Goal: Task Accomplishment & Management: Manage account settings

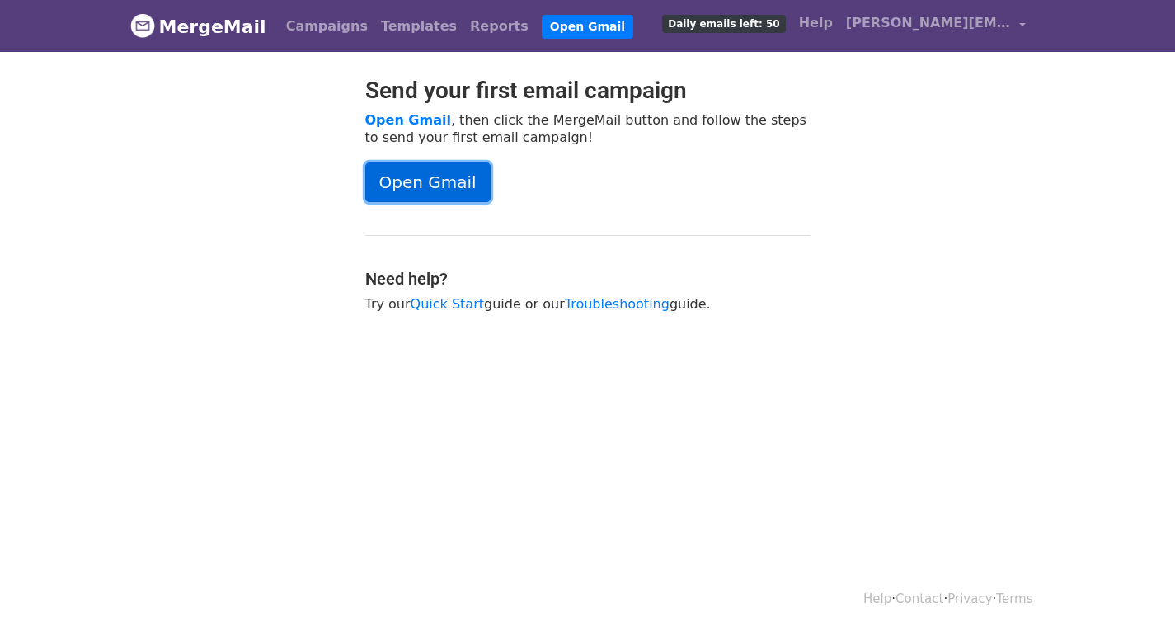
click at [416, 176] on link "Open Gmail" at bounding box center [427, 182] width 125 height 40
click at [747, 26] on span "Daily emails left: 50" at bounding box center [723, 24] width 123 height 18
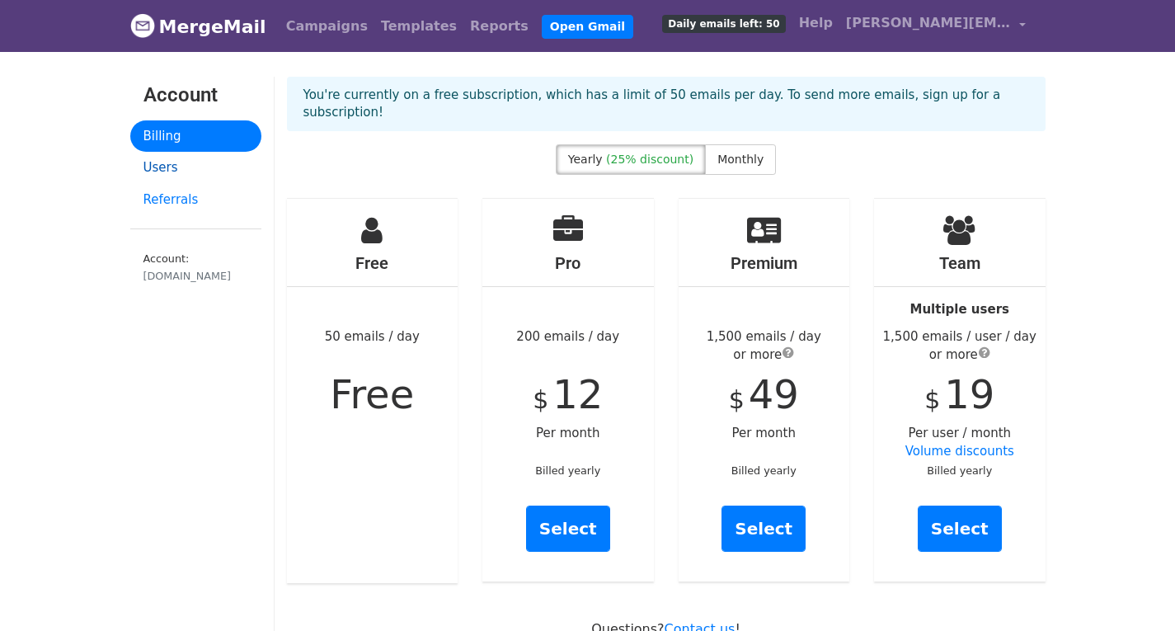
click at [165, 166] on link "Users" at bounding box center [195, 168] width 131 height 32
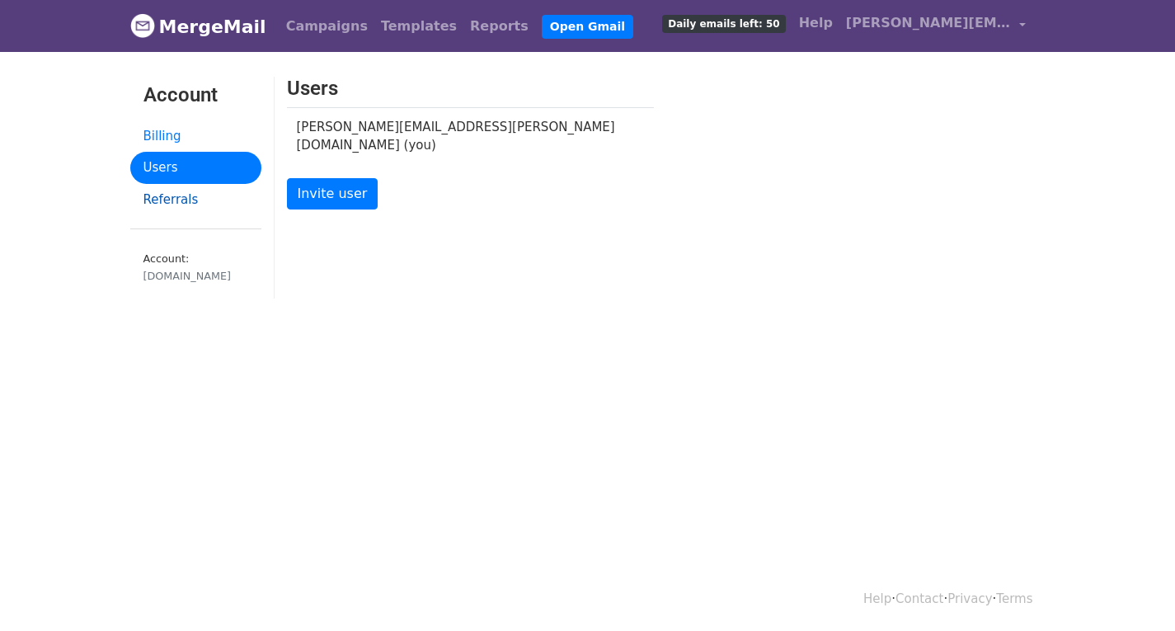
click at [164, 201] on link "Referrals" at bounding box center [195, 200] width 131 height 32
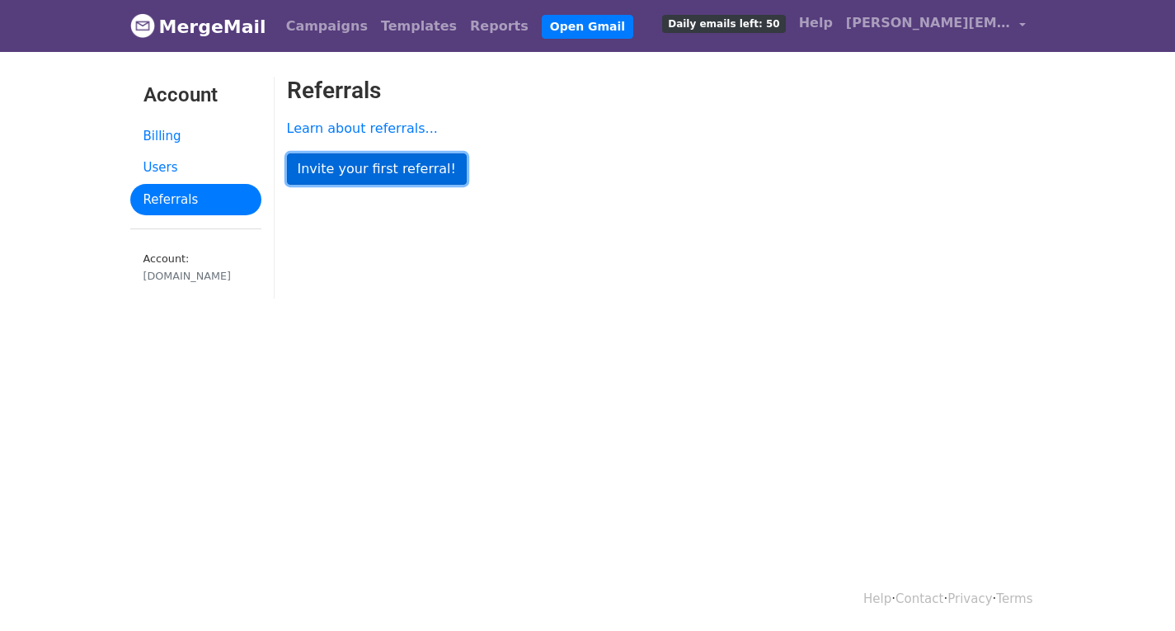
click at [398, 174] on link "Invite your first referral!" at bounding box center [377, 168] width 180 height 31
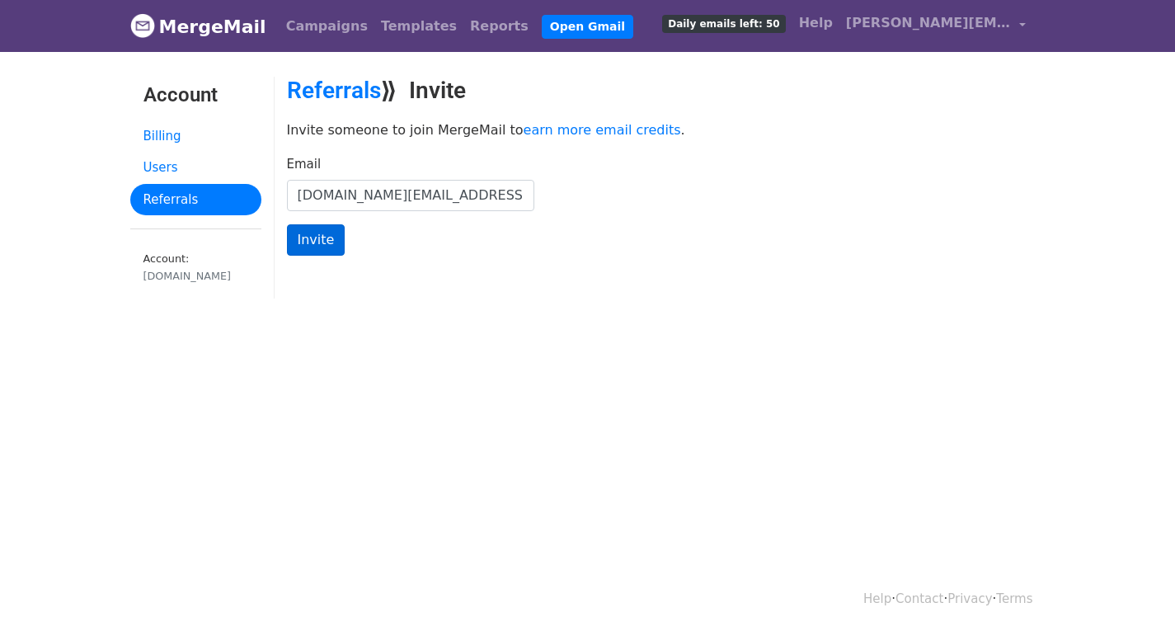
type input "skesavan.94.in@gmail.com"
click at [308, 246] on input "Invite" at bounding box center [316, 239] width 59 height 31
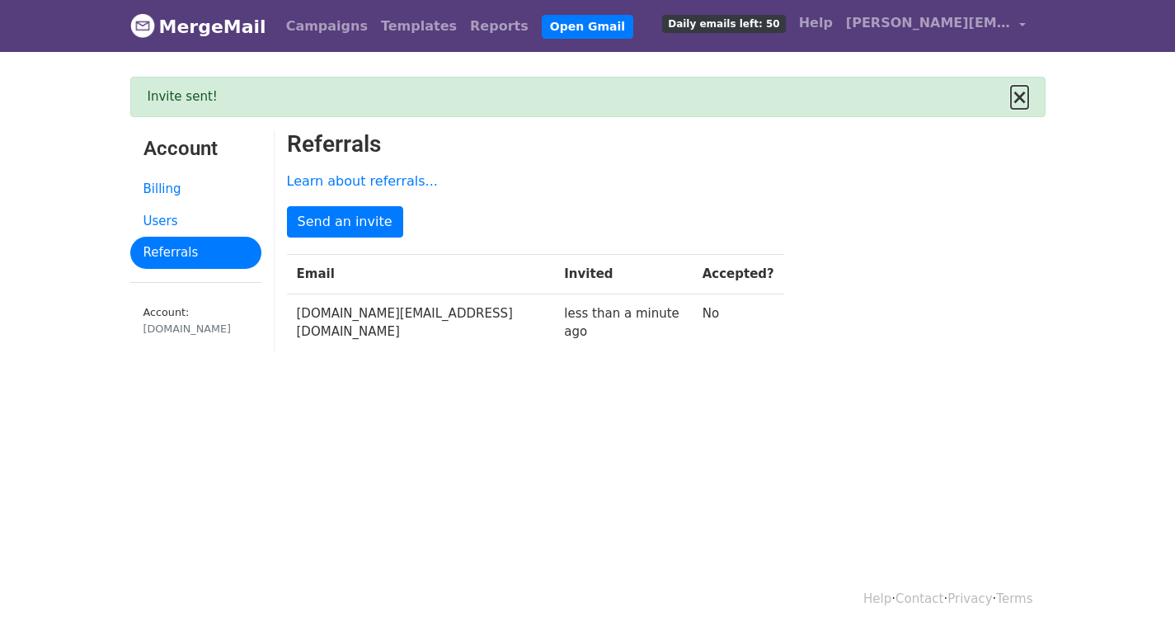
click at [1025, 97] on button "×" at bounding box center [1019, 97] width 16 height 20
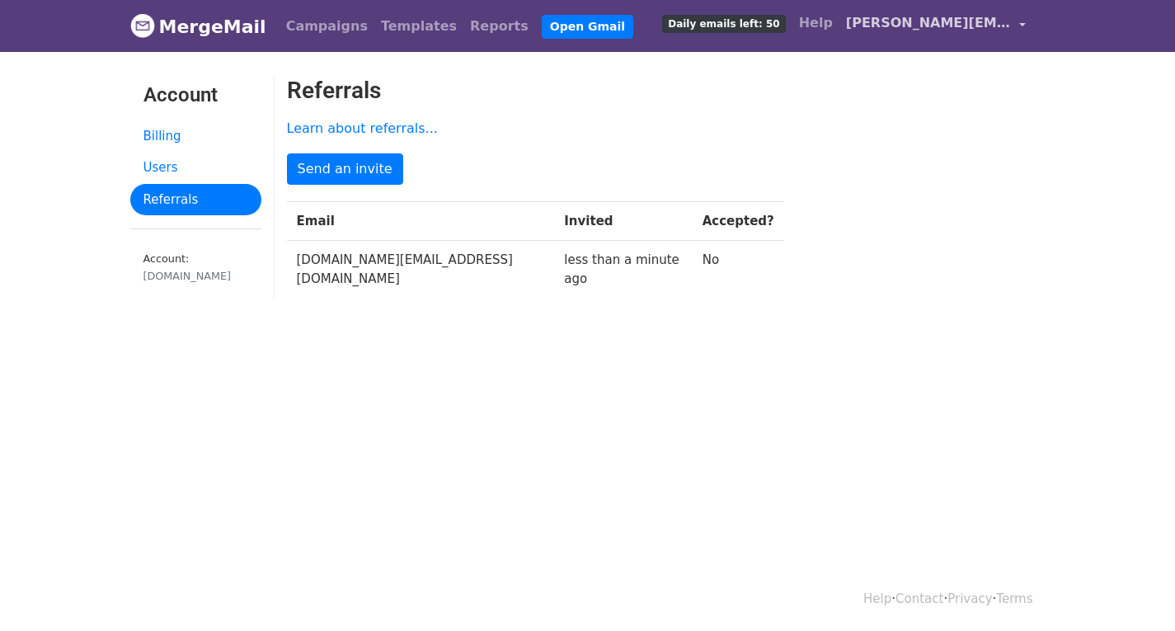
click at [1018, 27] on link "[PERSON_NAME][EMAIL_ADDRESS][PERSON_NAME][DOMAIN_NAME]" at bounding box center [935, 26] width 193 height 39
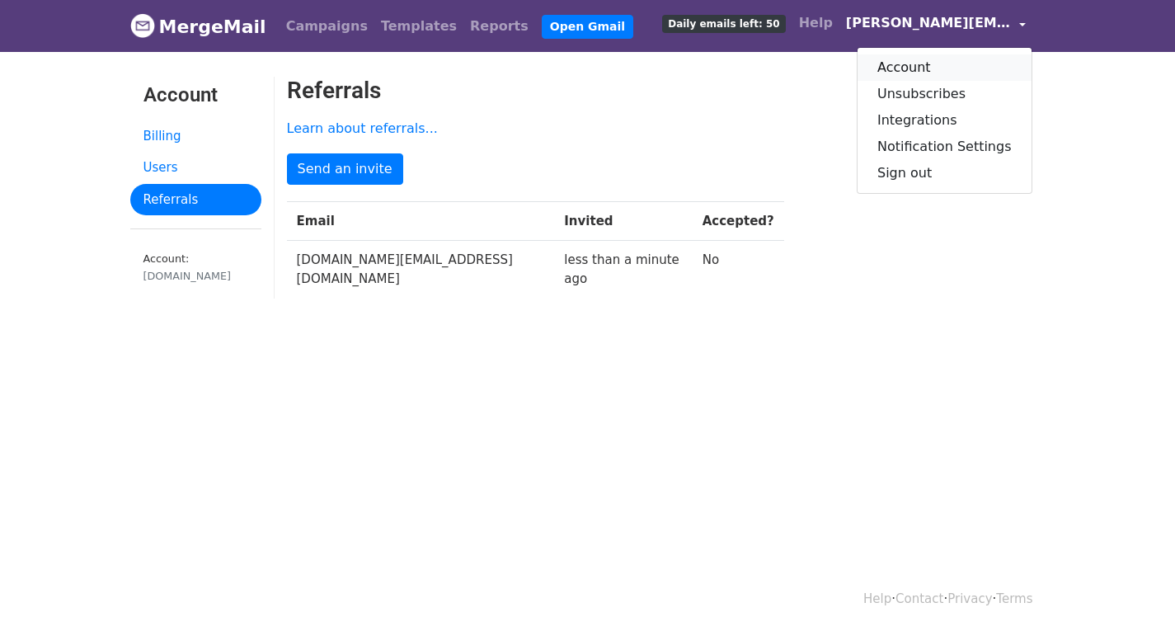
click at [920, 62] on link "Account" at bounding box center [944, 67] width 174 height 26
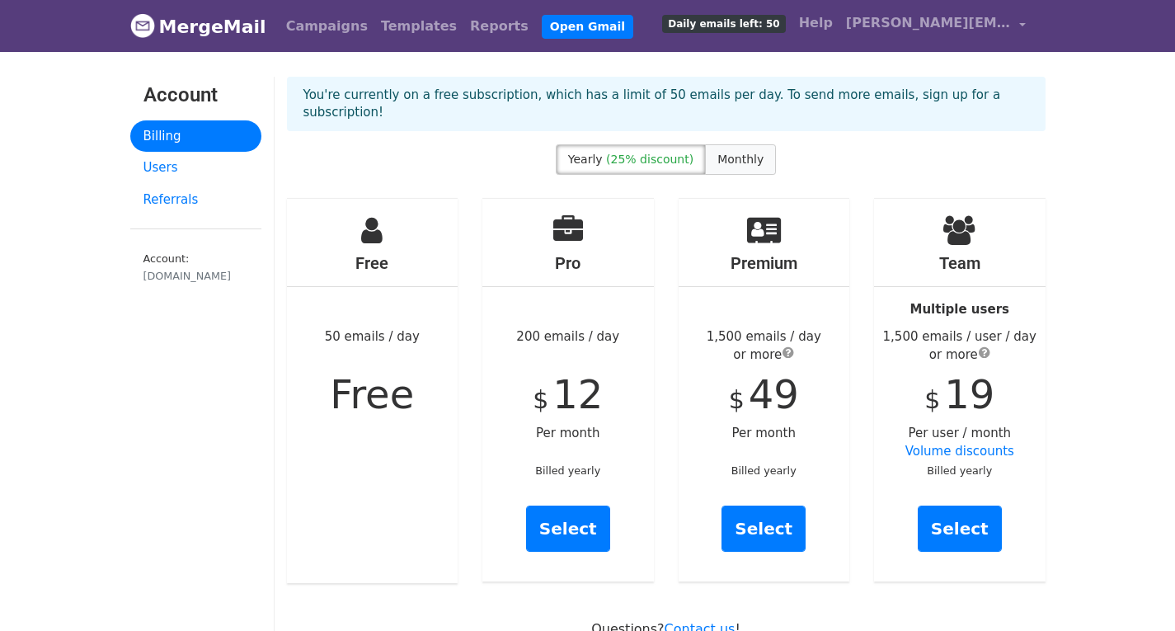
click at [751, 152] on span "Monthly" at bounding box center [740, 158] width 46 height 13
drag, startPoint x: 1101, startPoint y: 0, endPoint x: 825, endPoint y: 137, distance: 308.2
click at [825, 144] on div "Yearly (25% discount) Monthly" at bounding box center [665, 162] width 783 height 37
click at [175, 166] on link "Users" at bounding box center [195, 168] width 131 height 32
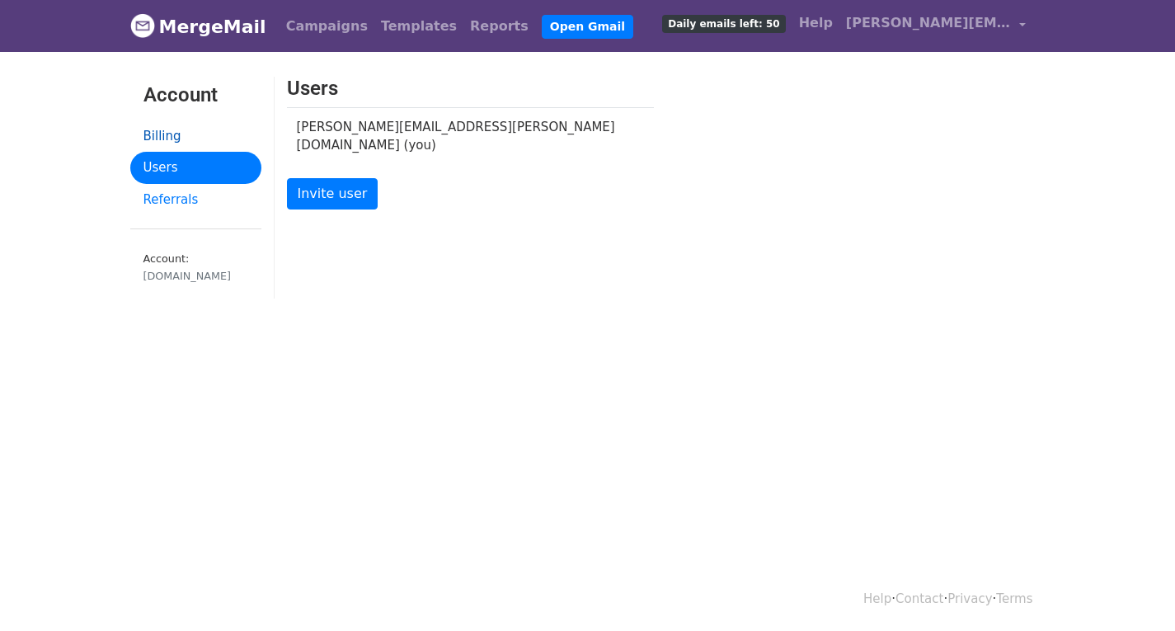
click at [176, 129] on link "Billing" at bounding box center [195, 136] width 131 height 32
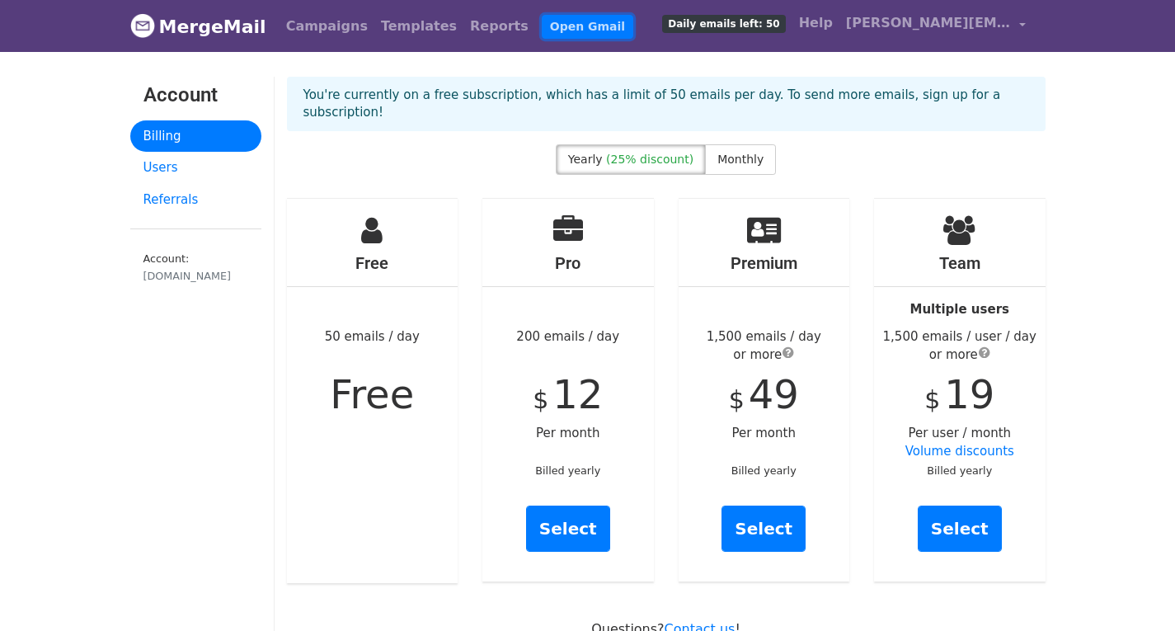
click at [542, 23] on link "Open Gmail" at bounding box center [587, 27] width 91 height 24
